Goal: Information Seeking & Learning: Understand process/instructions

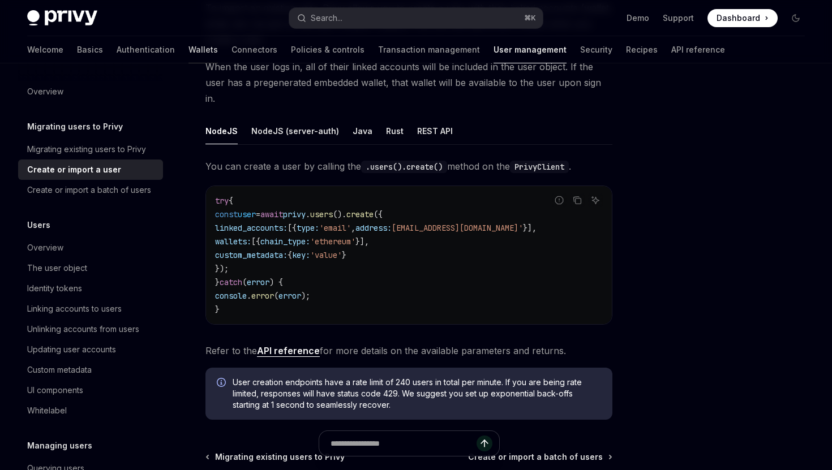
click at [188, 48] on link "Wallets" at bounding box center [202, 49] width 29 height 27
type textarea "*"
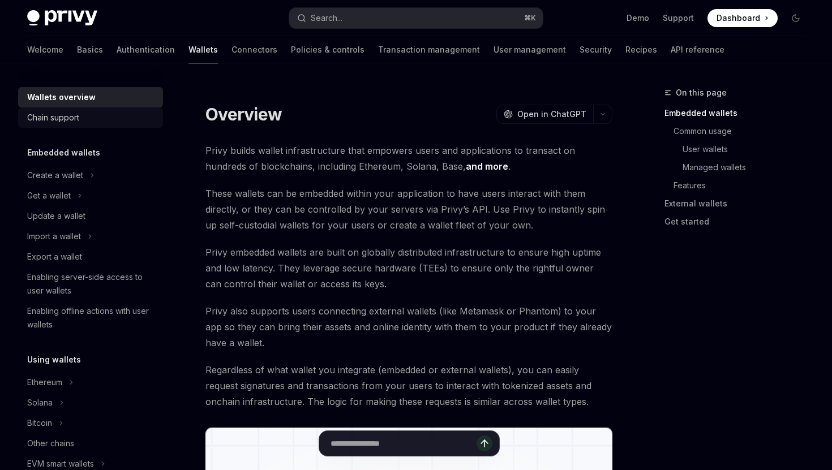
click at [104, 118] on div "Chain support" at bounding box center [91, 118] width 129 height 14
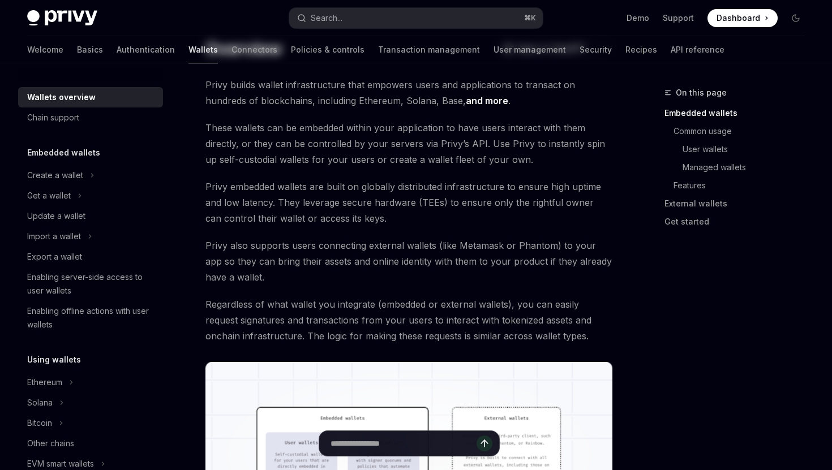
scroll to position [80, 0]
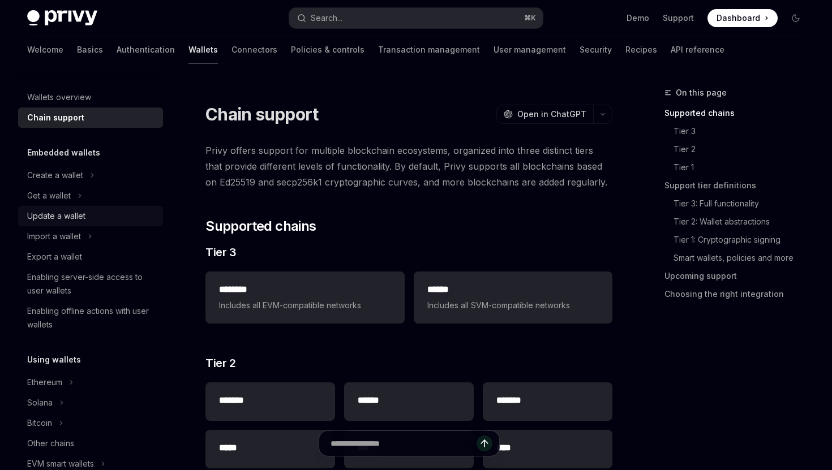
click at [87, 217] on div "Update a wallet" at bounding box center [91, 216] width 129 height 14
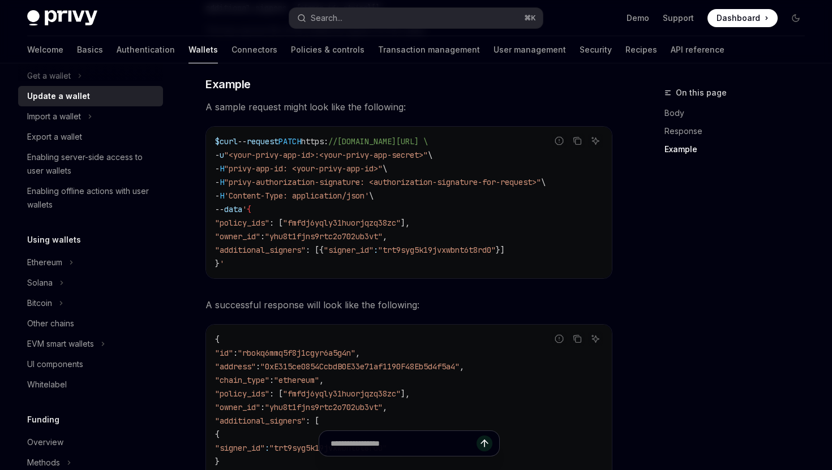
scroll to position [130, 0]
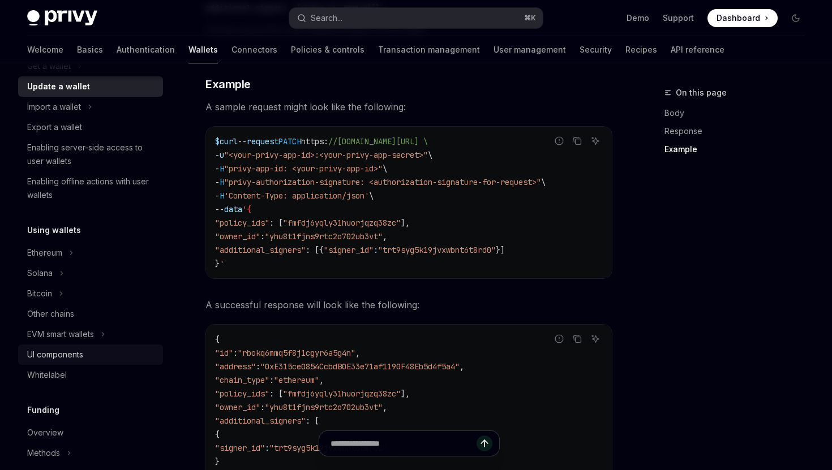
click at [124, 358] on div "UI components" at bounding box center [91, 355] width 129 height 14
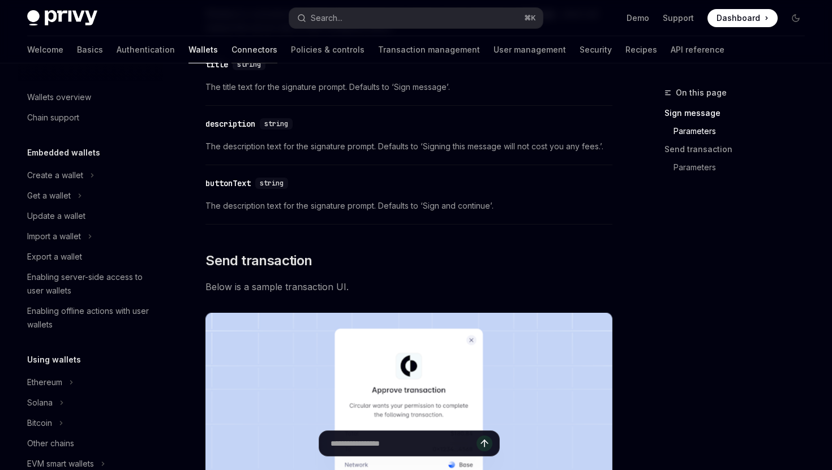
click at [231, 50] on link "Connectors" at bounding box center [254, 49] width 46 height 27
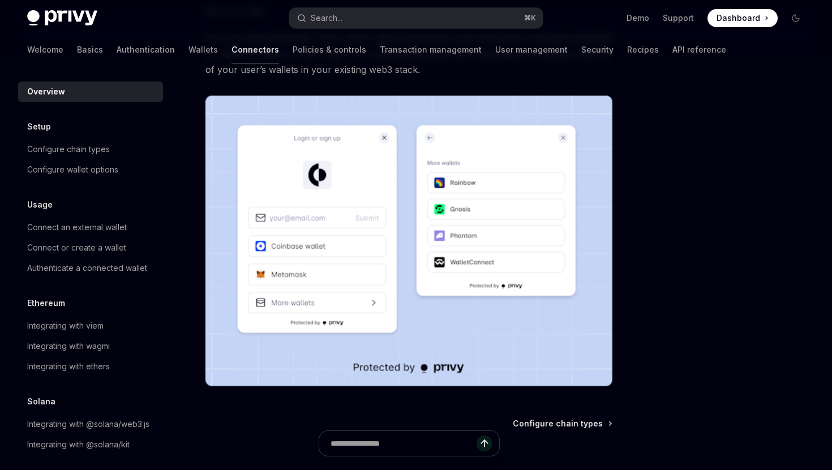
scroll to position [161, 0]
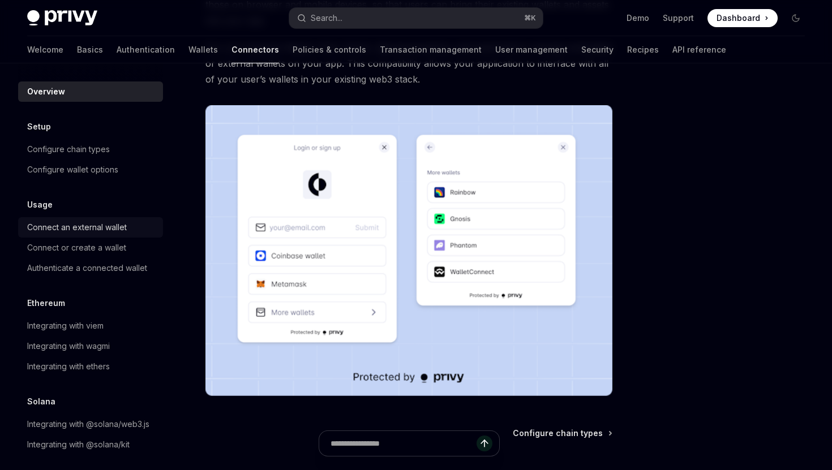
click at [95, 226] on div "Connect an external wallet" at bounding box center [77, 228] width 100 height 14
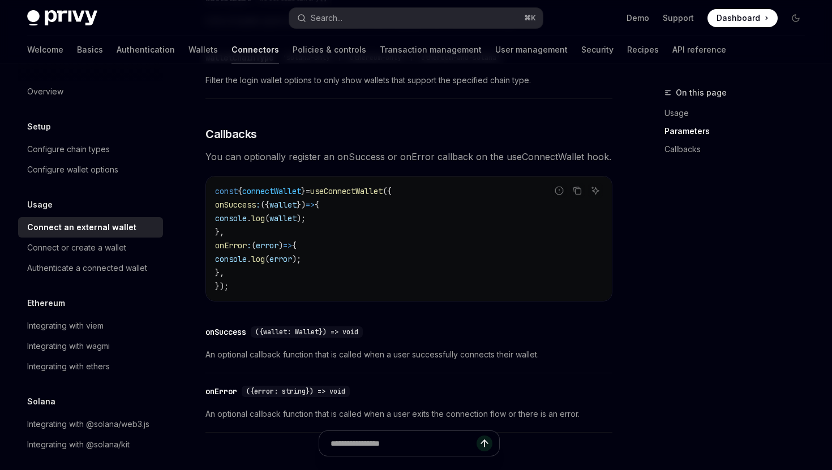
scroll to position [622, 0]
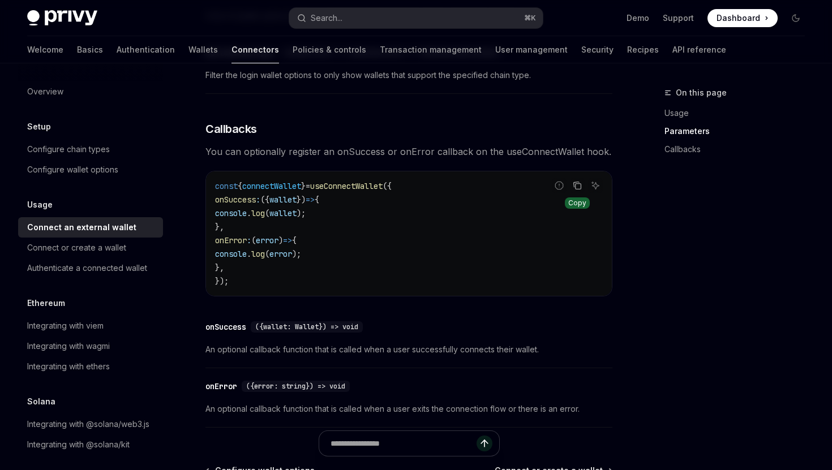
click at [581, 184] on button "Copy the contents from the code block" at bounding box center [577, 185] width 15 height 15
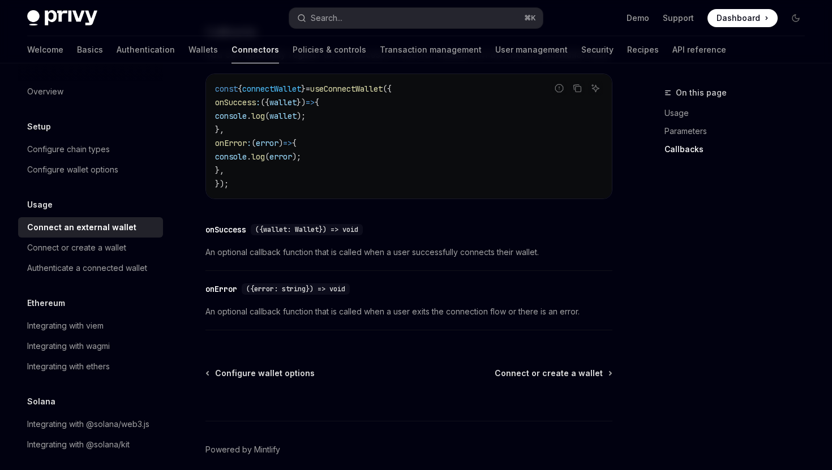
scroll to position [772, 0]
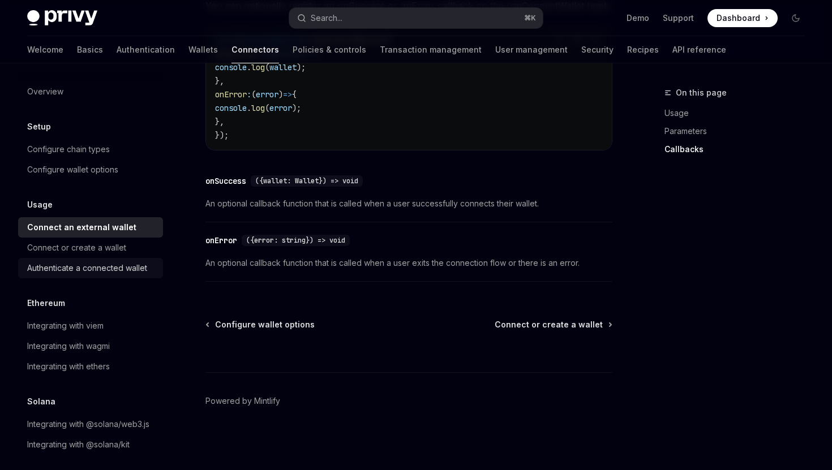
click at [124, 268] on div "Authenticate a connected wallet" at bounding box center [87, 268] width 120 height 14
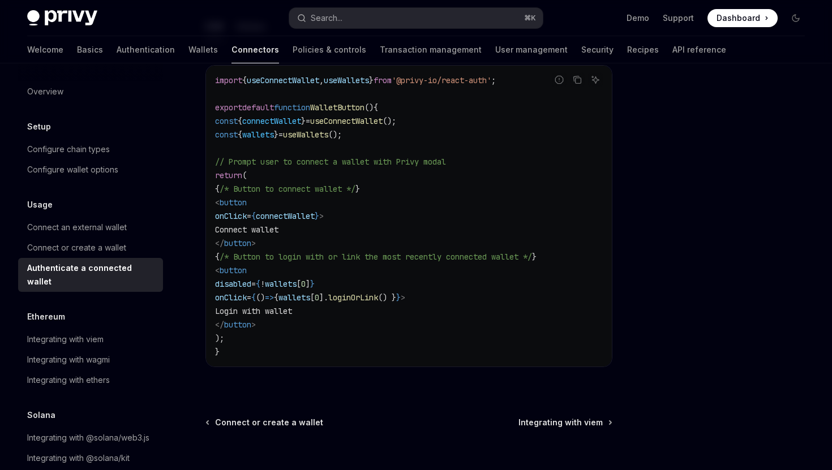
scroll to position [651, 0]
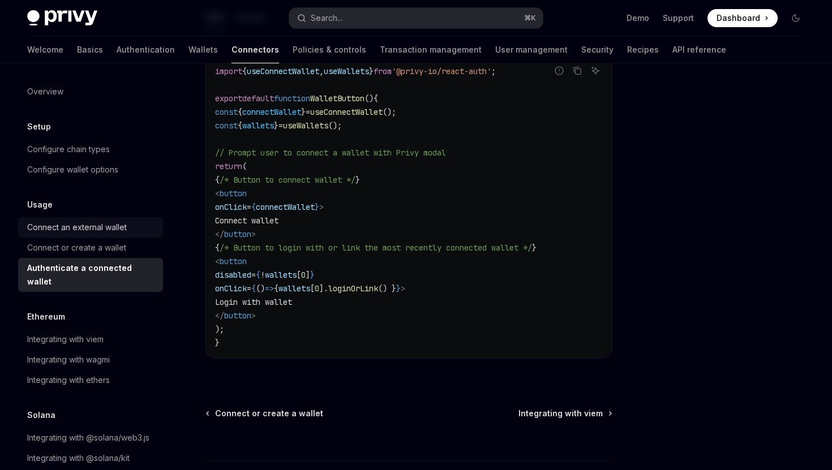
click at [108, 225] on div "Connect an external wallet" at bounding box center [77, 228] width 100 height 14
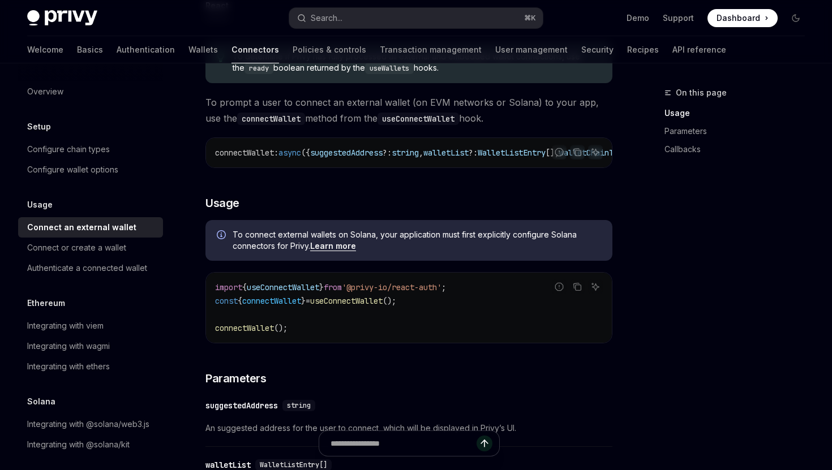
scroll to position [273, 0]
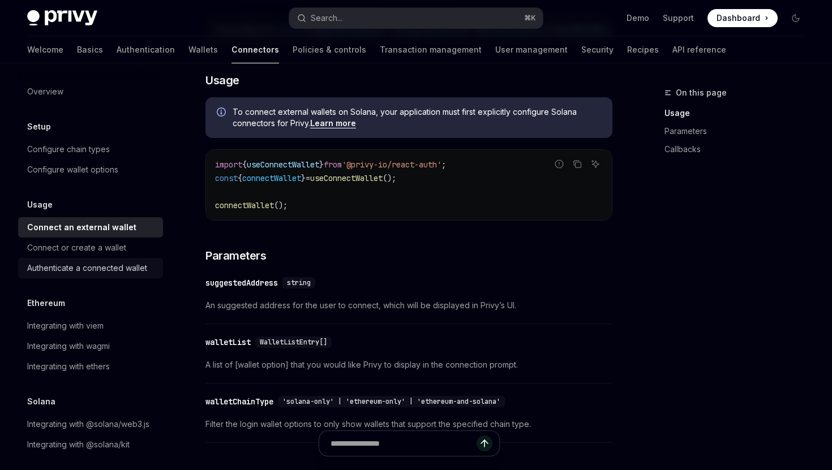
click at [105, 267] on div "Authenticate a connected wallet" at bounding box center [87, 268] width 120 height 14
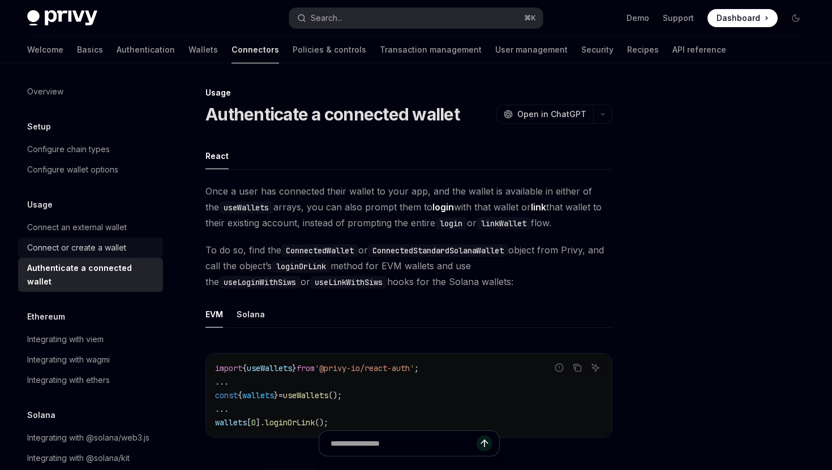
click at [102, 246] on div "Connect or create a wallet" at bounding box center [76, 248] width 99 height 14
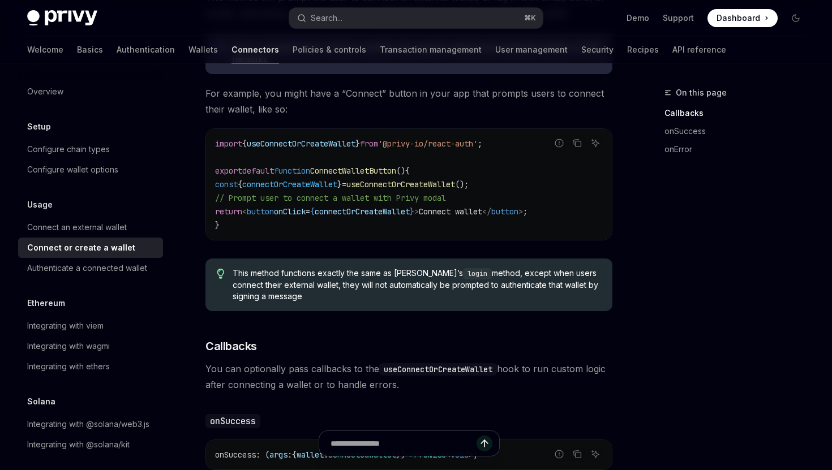
scroll to position [350, 0]
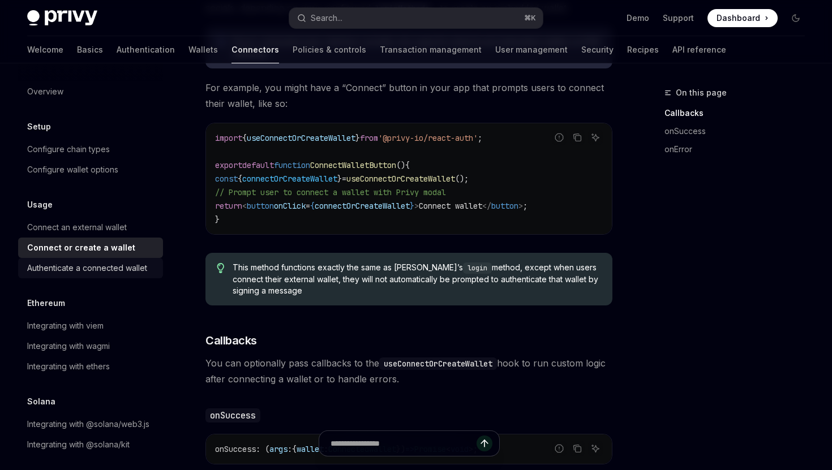
click at [118, 272] on div "Authenticate a connected wallet" at bounding box center [87, 268] width 120 height 14
type textarea "*"
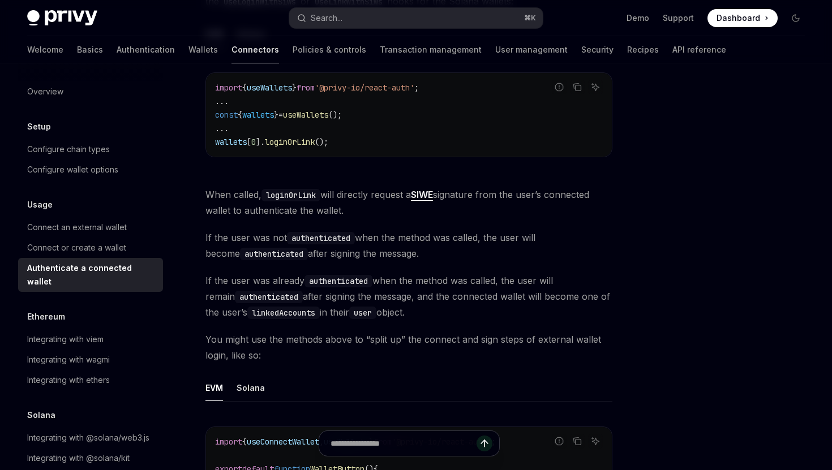
scroll to position [283, 0]
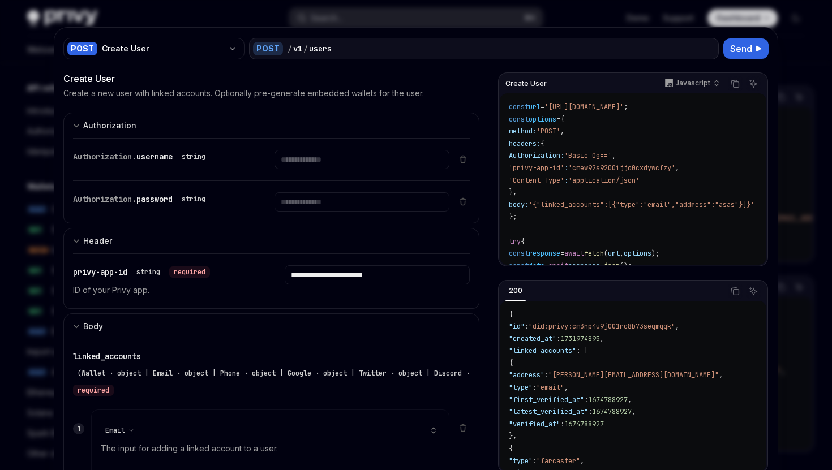
select select "*****"
